Goal: Task Accomplishment & Management: Manage account settings

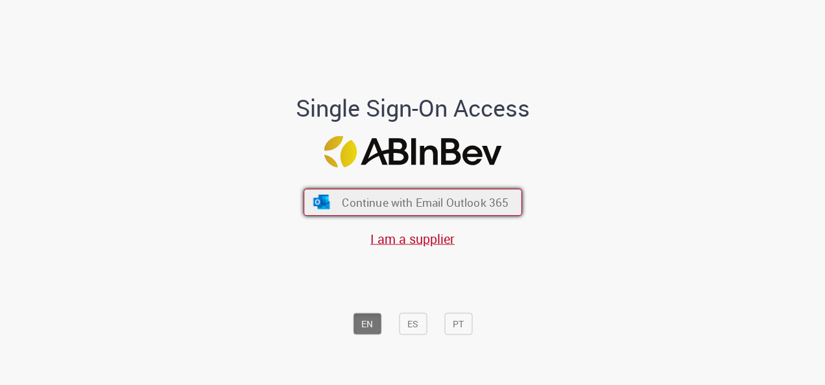
click at [380, 214] on button "Continue with Email Outlook 365" at bounding box center [412, 202] width 218 height 27
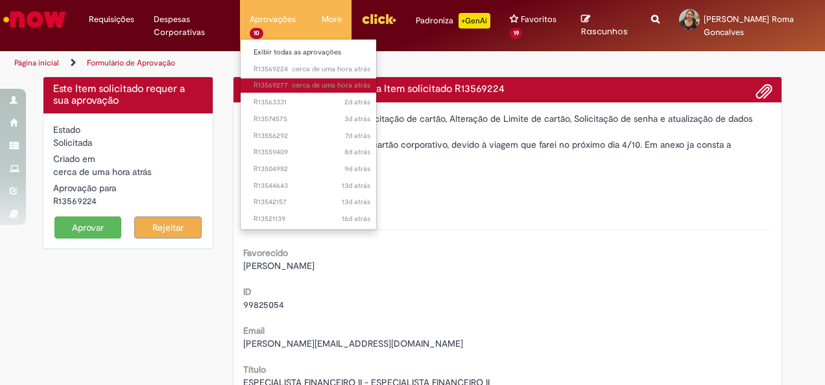
click at [285, 88] on span "cerca de uma hora atrás cerca de uma hora atrás R13569277" at bounding box center [311, 85] width 117 height 10
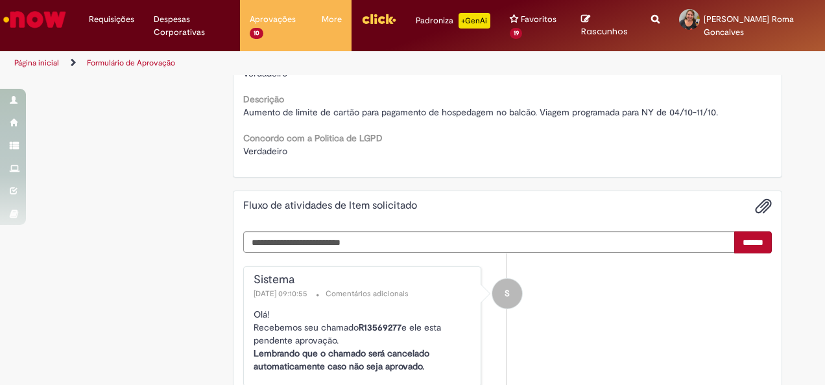
scroll to position [843, 0]
